Goal: Find specific page/section: Find specific page/section

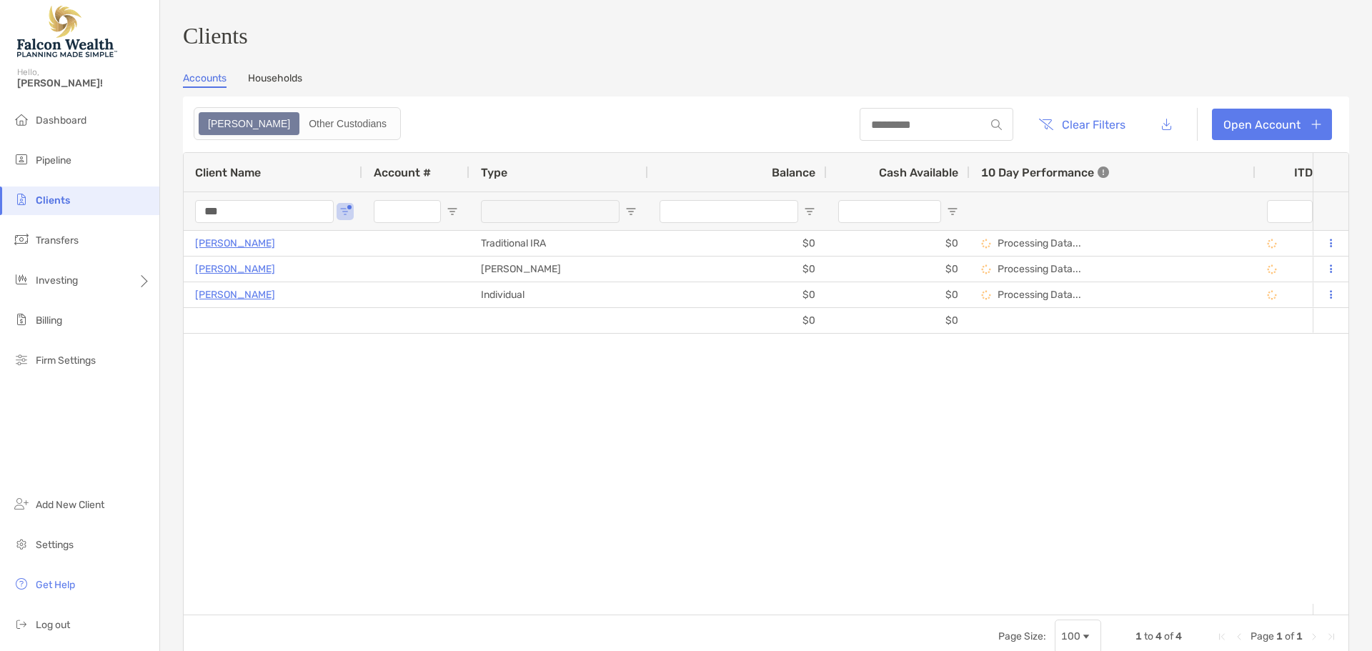
click at [154, 221] on div "Clients Hello, Cory! Dashboard Pipeline Clients Transfers Investing Billing Fir…" at bounding box center [686, 325] width 1372 height 651
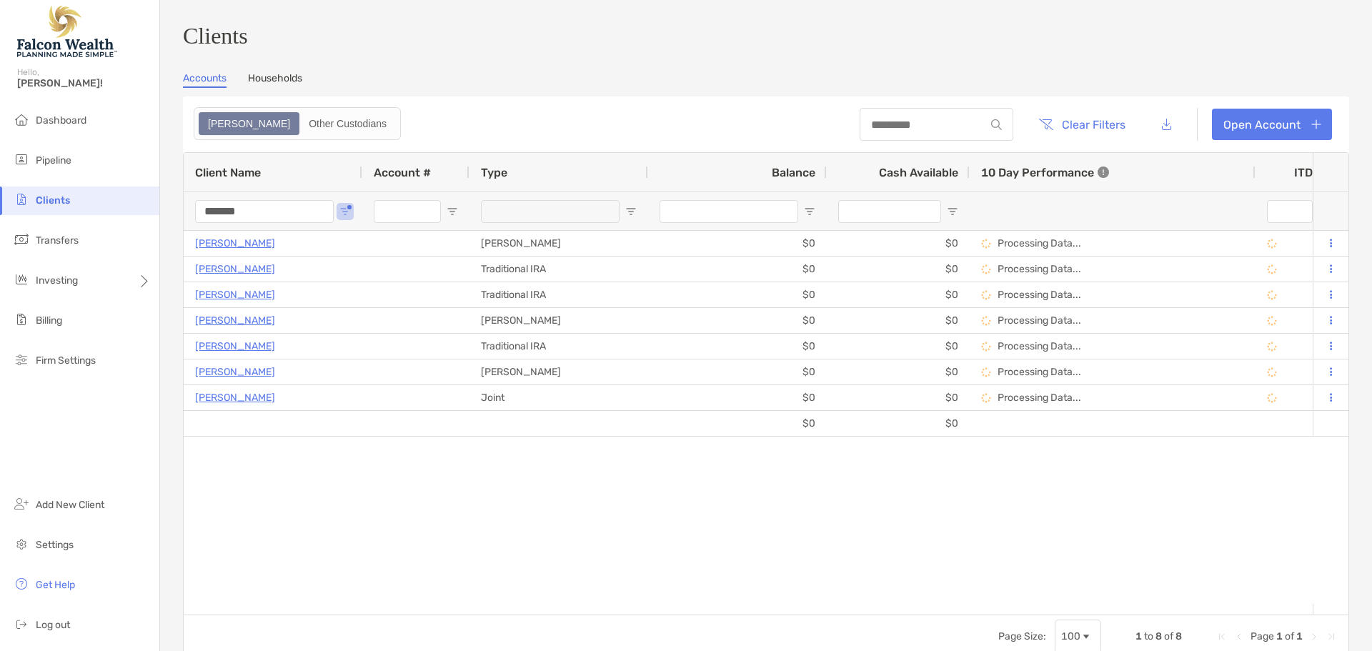
drag, startPoint x: 204, startPoint y: 210, endPoint x: 121, endPoint y: 208, distance: 82.2
click at [121, 208] on div "Clients Hello, Cory! Dashboard Pipeline Clients Transfers Investing Billing Fir…" at bounding box center [686, 325] width 1372 height 651
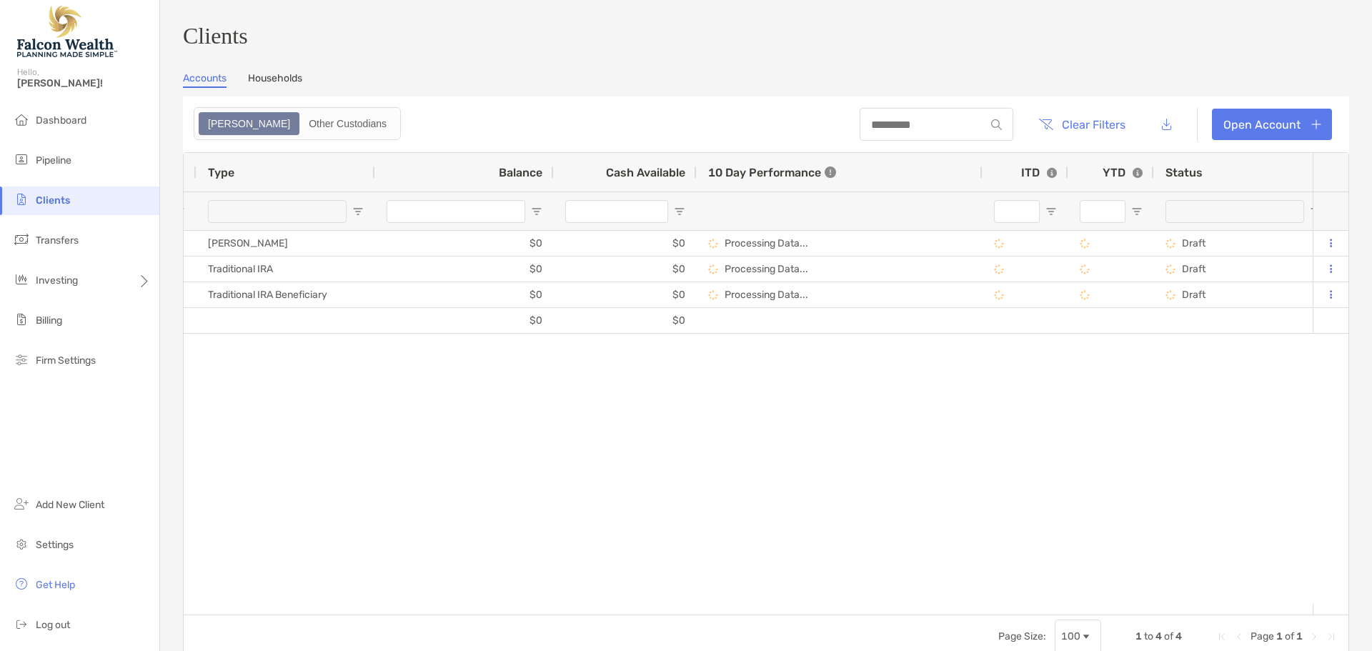
scroll to position [0, 351]
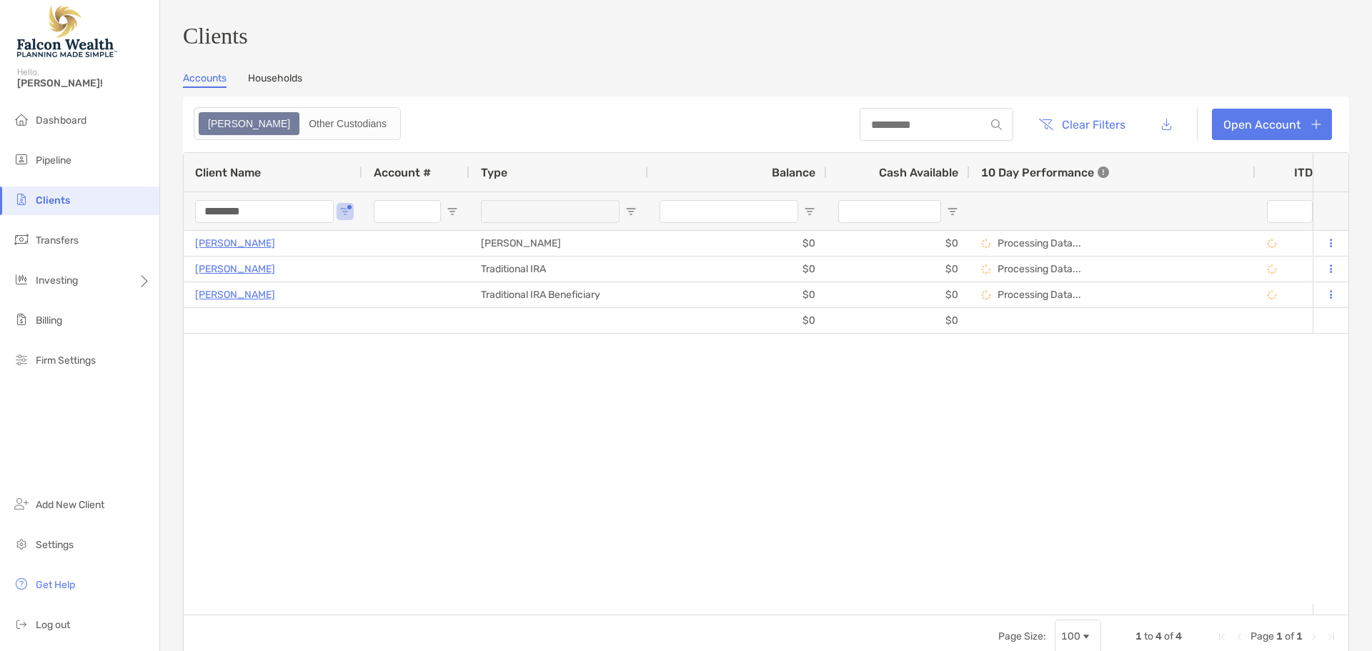
drag, startPoint x: 284, startPoint y: 218, endPoint x: 147, endPoint y: 209, distance: 137.4
click at [147, 209] on div "Clients Hello, Cory! Dashboard Pipeline Clients Transfers Investing Billing Fir…" at bounding box center [686, 325] width 1372 height 651
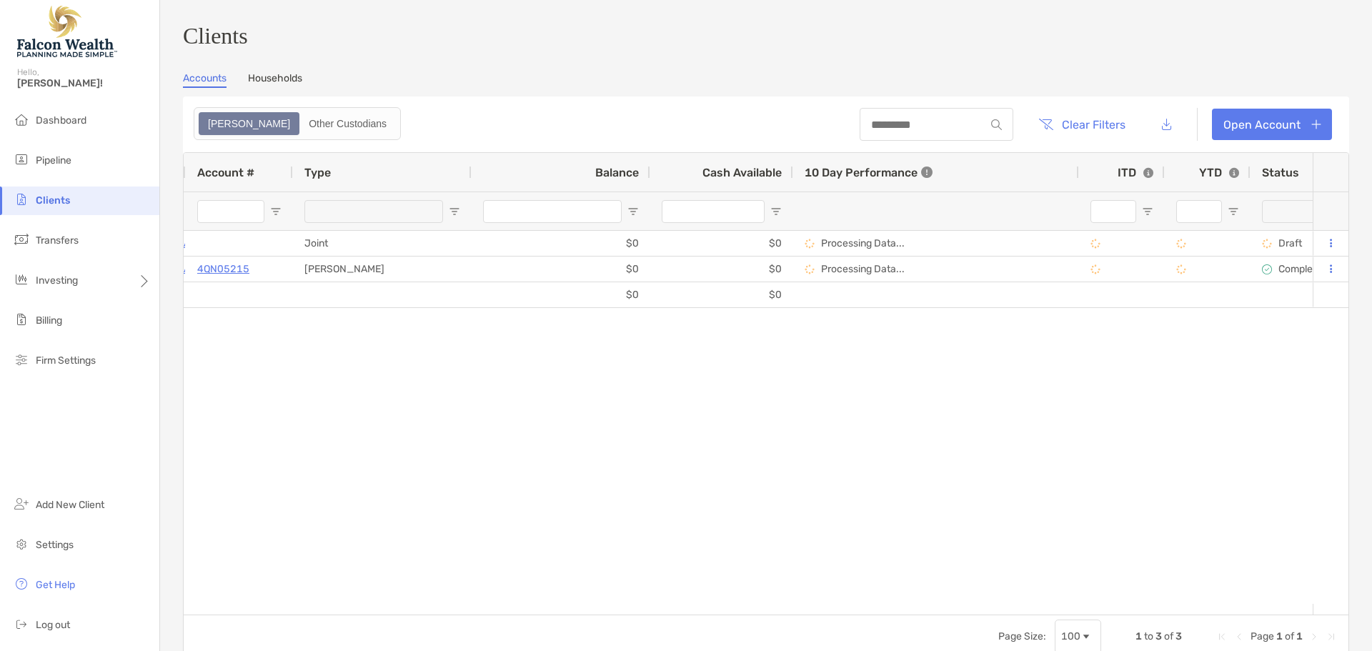
scroll to position [0, 299]
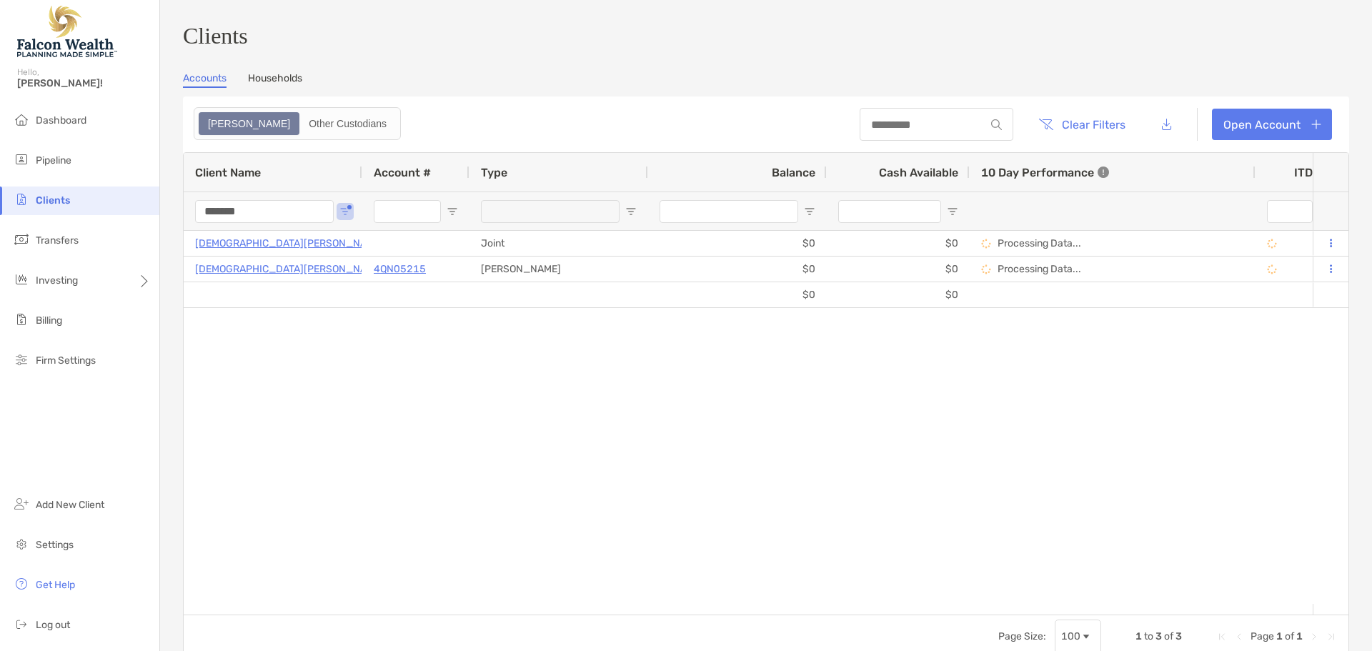
drag, startPoint x: 276, startPoint y: 217, endPoint x: 88, endPoint y: 220, distance: 188.6
click at [89, 220] on div "Clients Hello, Cory! Dashboard Pipeline Clients Transfers Investing Billing Fir…" at bounding box center [686, 325] width 1372 height 651
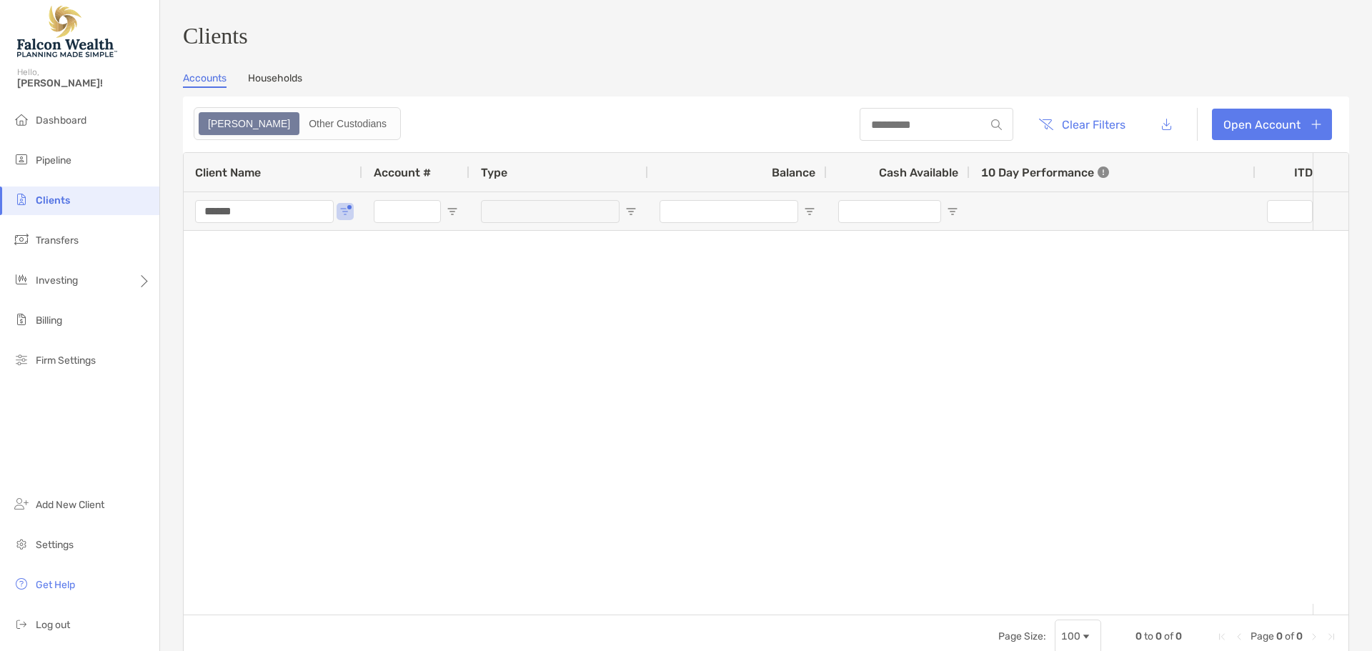
drag, startPoint x: 262, startPoint y: 217, endPoint x: 124, endPoint y: 216, distance: 138.6
click at [124, 216] on div "Clients Hello, Cory! Dashboard Pipeline Clients Transfers Investing Billing Fir…" at bounding box center [686, 325] width 1372 height 651
paste input "*"
type input "*******"
click at [341, 217] on span "Open Filter Menu" at bounding box center [344, 211] width 11 height 11
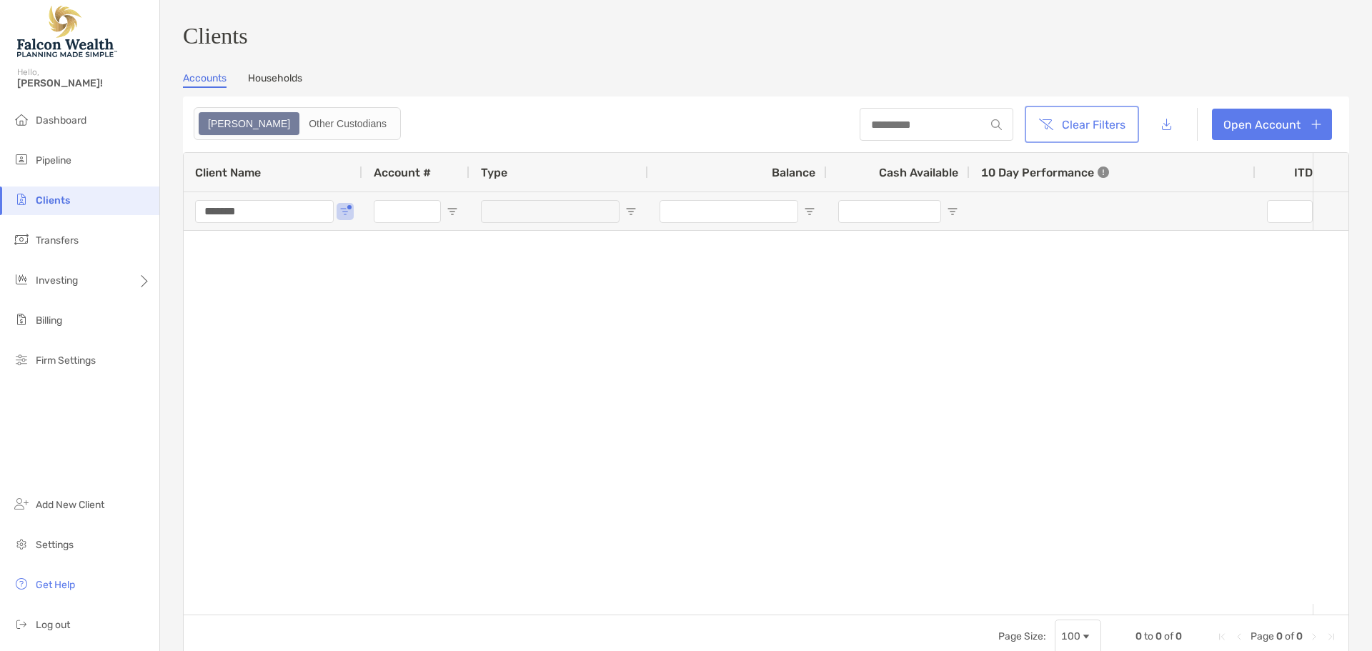
click at [1089, 136] on button "Clear Filters" at bounding box center [1081, 124] width 109 height 31
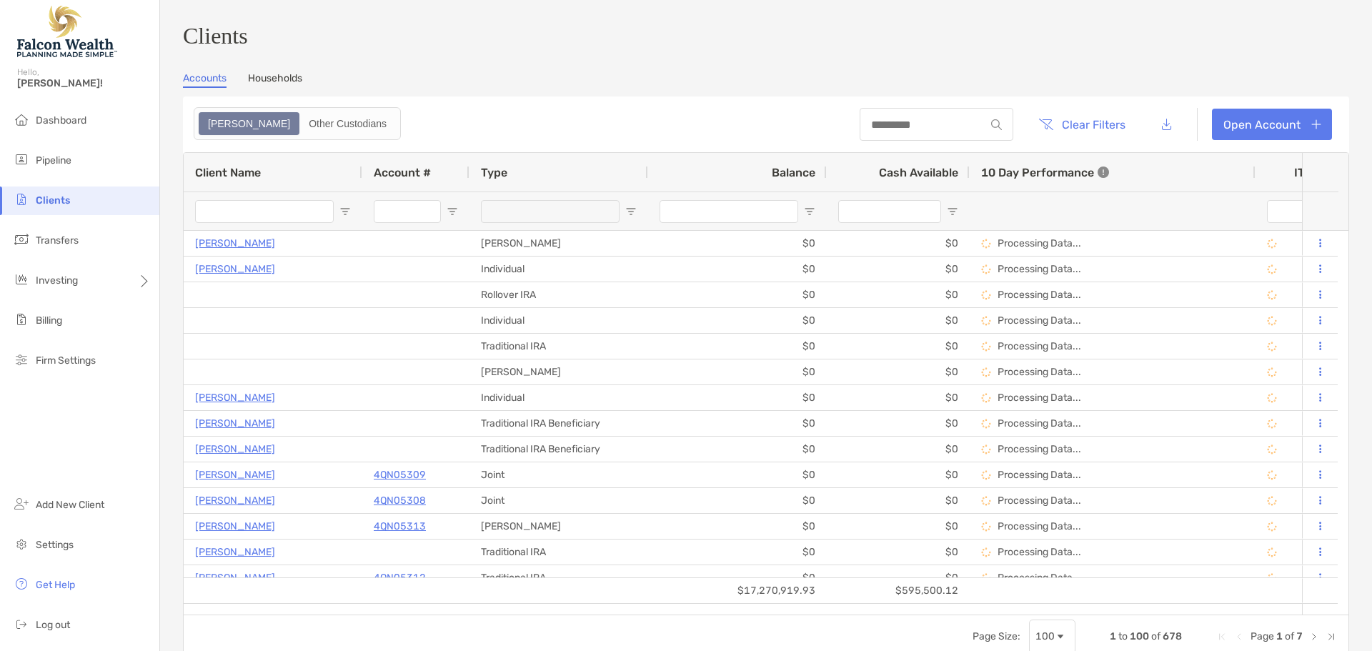
click at [296, 221] on input "Client Name Filter Input" at bounding box center [264, 211] width 139 height 23
paste input "*******"
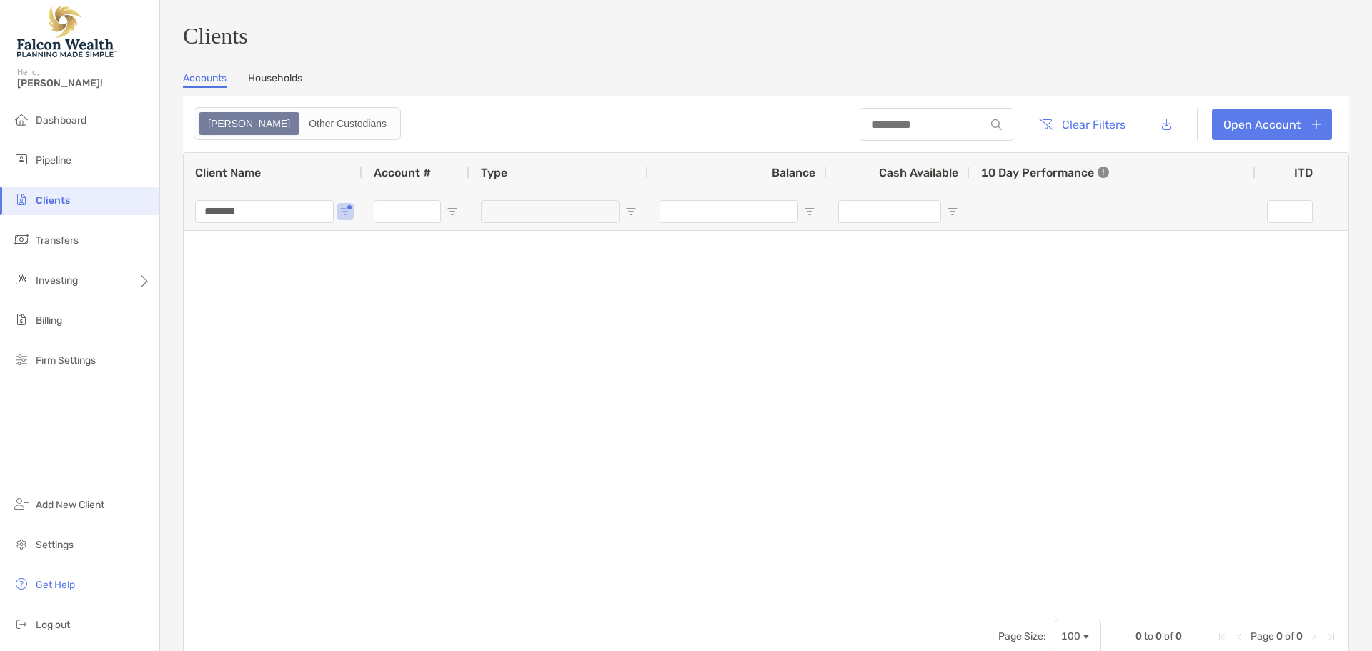
drag, startPoint x: 291, startPoint y: 221, endPoint x: 114, endPoint y: 224, distance: 176.5
click at [114, 224] on div "Clients Hello, Cory! Dashboard Pipeline Clients Transfers Investing Billing Fir…" at bounding box center [686, 325] width 1372 height 651
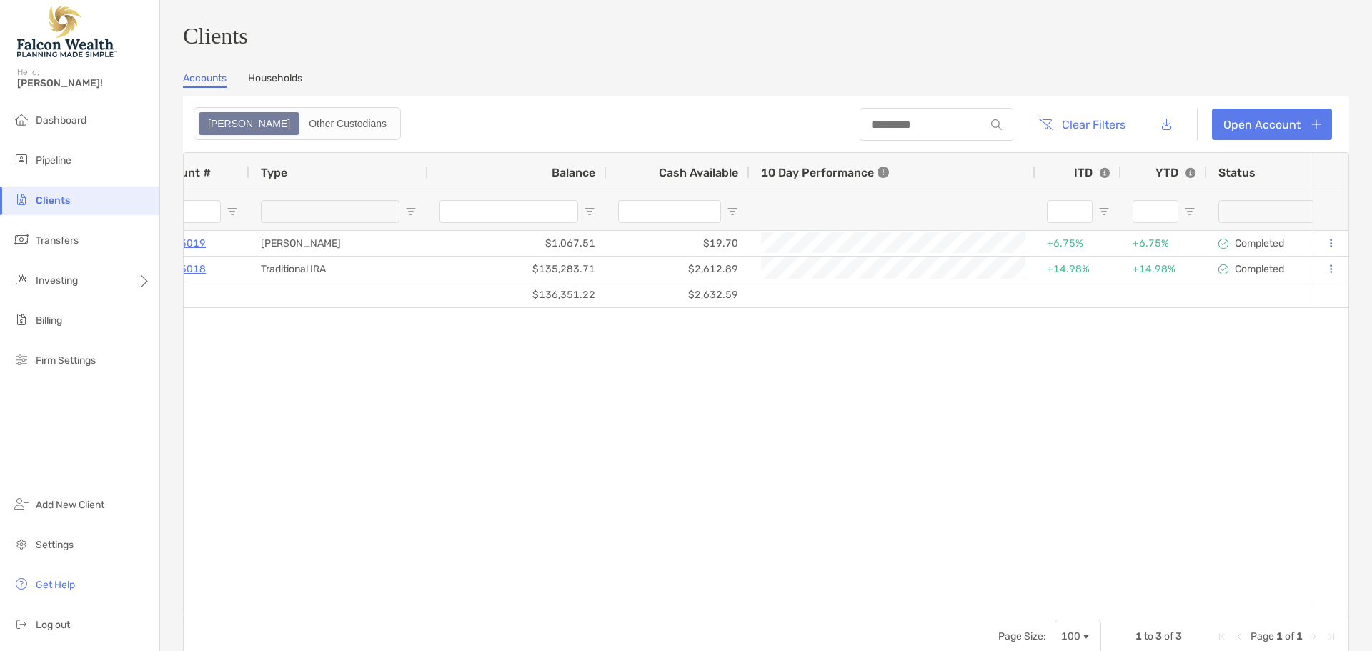
scroll to position [0, 922]
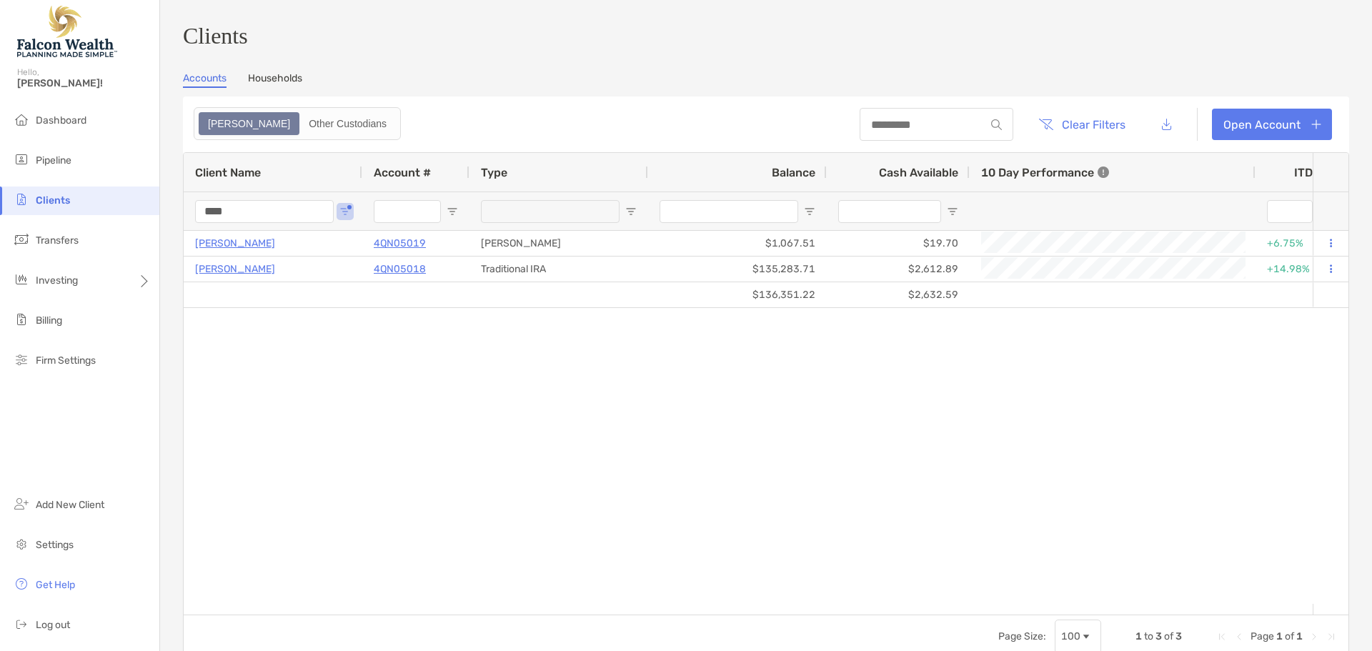
drag, startPoint x: 281, startPoint y: 219, endPoint x: 94, endPoint y: 218, distance: 187.2
click at [94, 218] on div "Clients Hello, Cory! Dashboard Pipeline Clients Transfers Investing Billing Fir…" at bounding box center [686, 325] width 1372 height 651
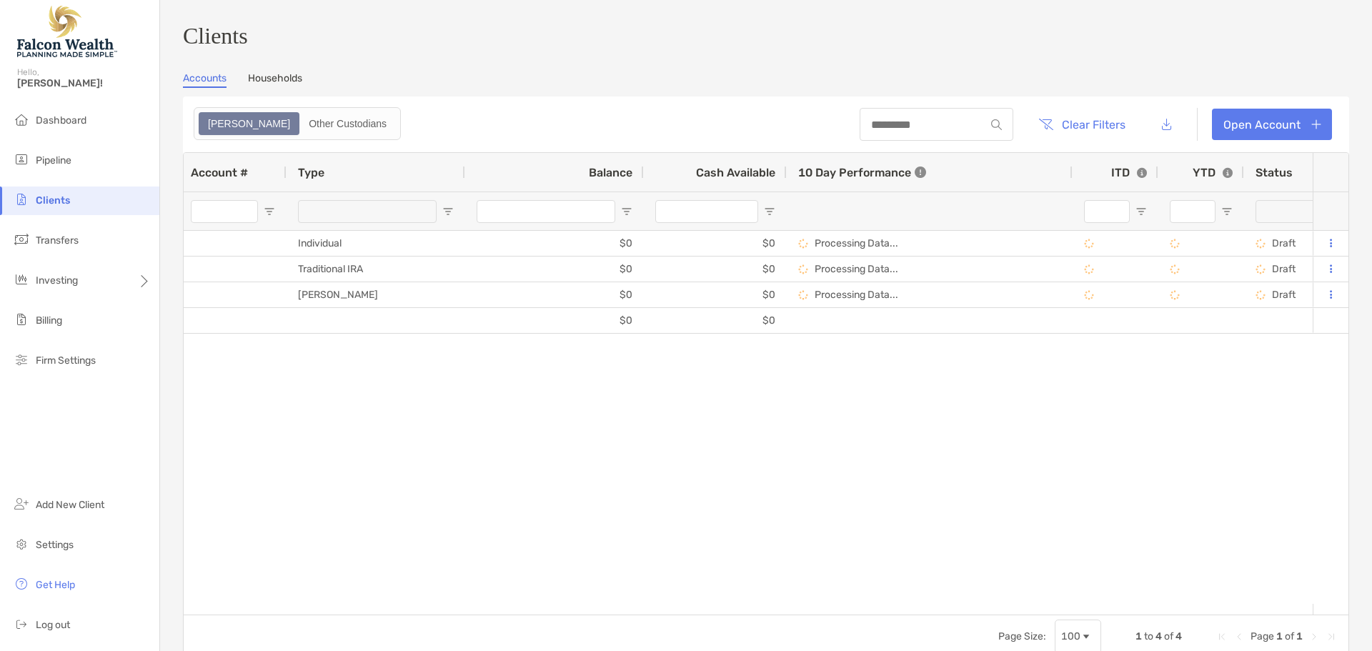
scroll to position [0, 388]
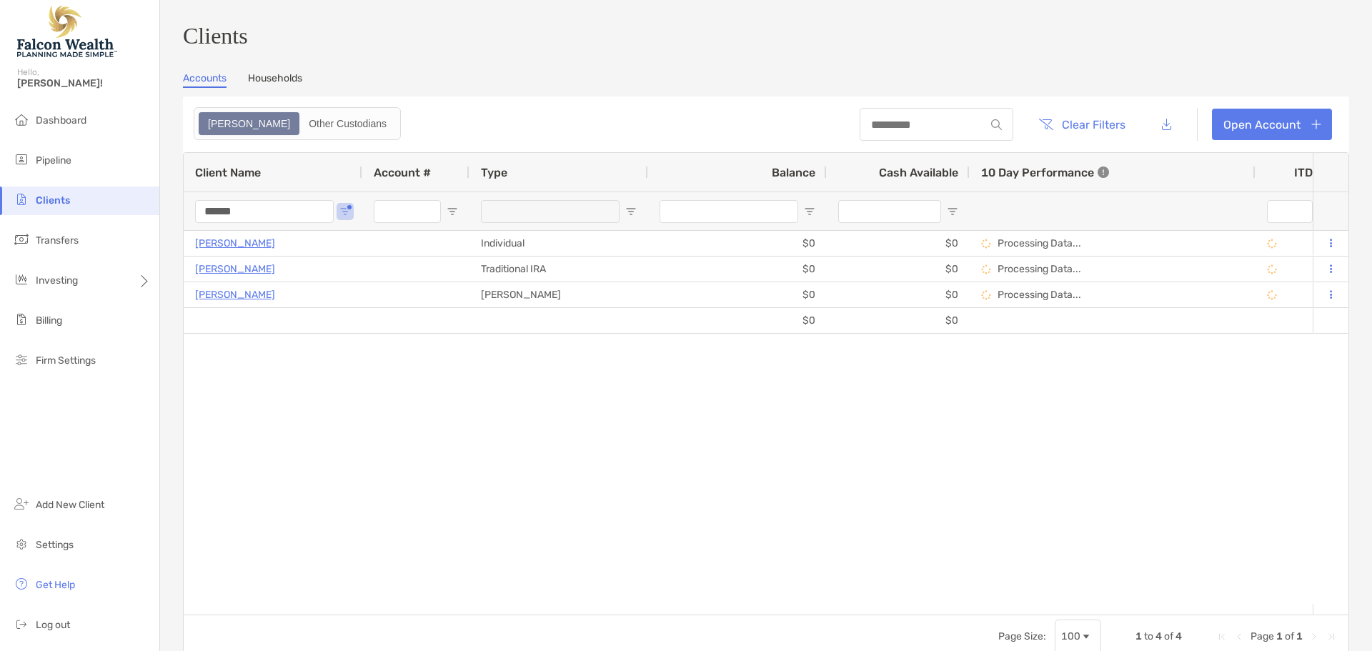
type input "******"
